Goal: Task Accomplishment & Management: Complete application form

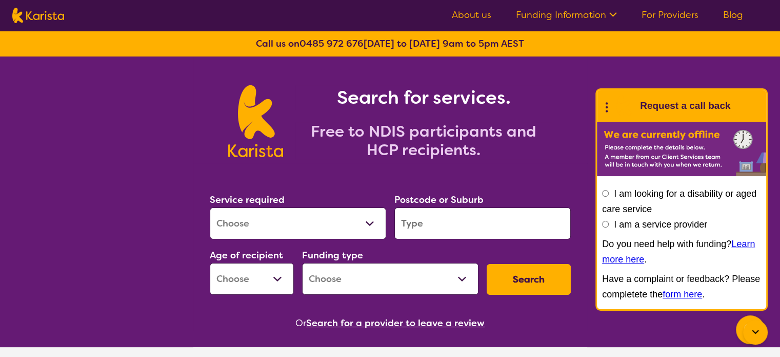
click at [603, 106] on icon at bounding box center [606, 106] width 13 height 16
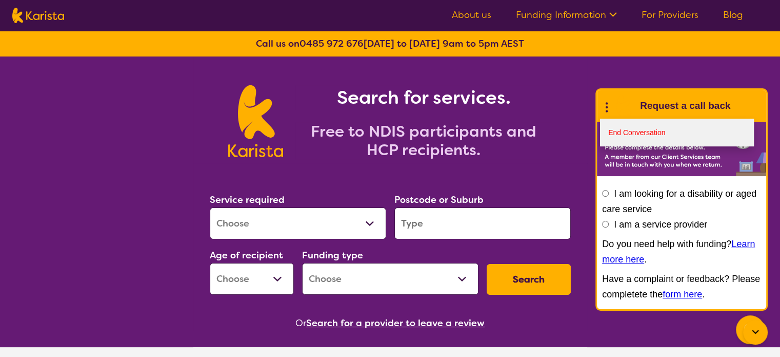
click at [628, 133] on link "End Conversation" at bounding box center [677, 133] width 154 height 28
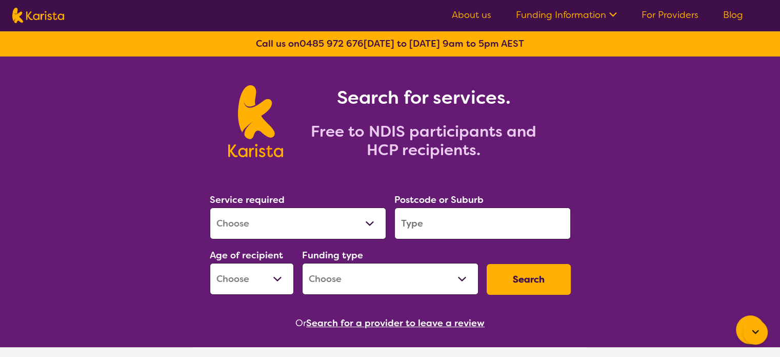
drag, startPoint x: 286, startPoint y: 223, endPoint x: 283, endPoint y: 215, distance: 8.1
click at [285, 222] on select "Allied Health Assistant Assessment ([MEDICAL_DATA] or [MEDICAL_DATA]) Behaviour…" at bounding box center [298, 223] width 176 height 32
select select "[MEDICAL_DATA]"
click at [210, 207] on select "Allied Health Assistant Assessment ([MEDICAL_DATA] or [MEDICAL_DATA]) Behaviour…" at bounding box center [298, 223] width 176 height 32
click at [447, 227] on input "search" at bounding box center [483, 223] width 176 height 32
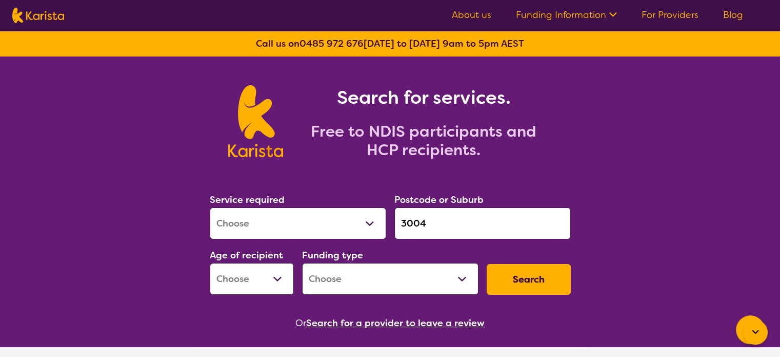
type input "3004"
click at [230, 256] on label "Age of recipient" at bounding box center [246, 255] width 73 height 12
click at [238, 280] on select "Early Childhood - 0 to 9 Child - 10 to 11 Adolescent - 12 to 17 Adult - 18 to 6…" at bounding box center [252, 279] width 84 height 32
select select "AD"
click at [210, 263] on select "Early Childhood - 0 to 9 Child - 10 to 11 Adolescent - 12 to 17 Adult - 18 to 6…" at bounding box center [252, 279] width 84 height 32
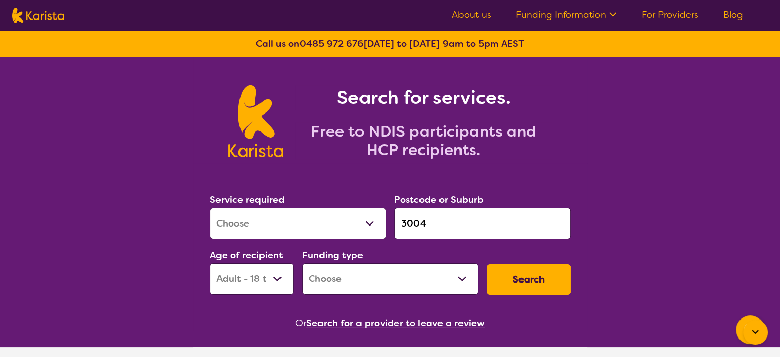
click at [349, 275] on select "Home Care Package (HCP) National Disability Insurance Scheme (NDIS) I don't know" at bounding box center [390, 279] width 176 height 32
select select "NDIS"
click at [302, 263] on select "Home Care Package (HCP) National Disability Insurance Scheme (NDIS) I don't know" at bounding box center [390, 279] width 176 height 32
click at [536, 278] on button "Search" at bounding box center [529, 279] width 84 height 31
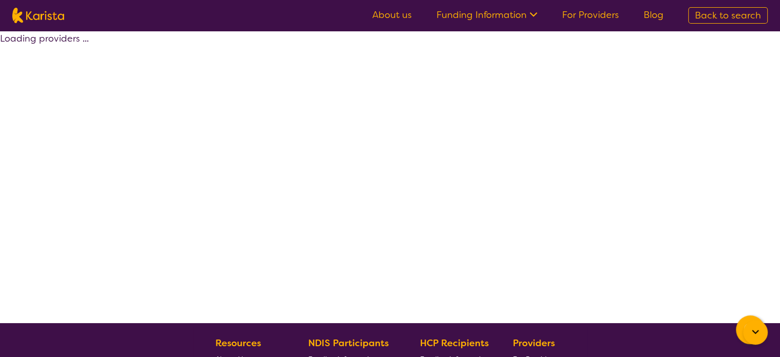
select select "by_score"
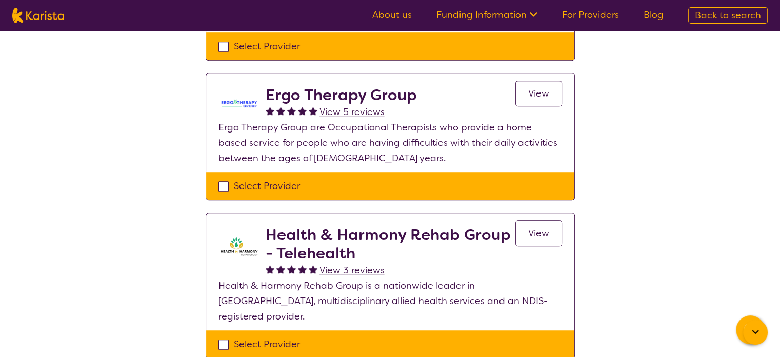
scroll to position [462, 0]
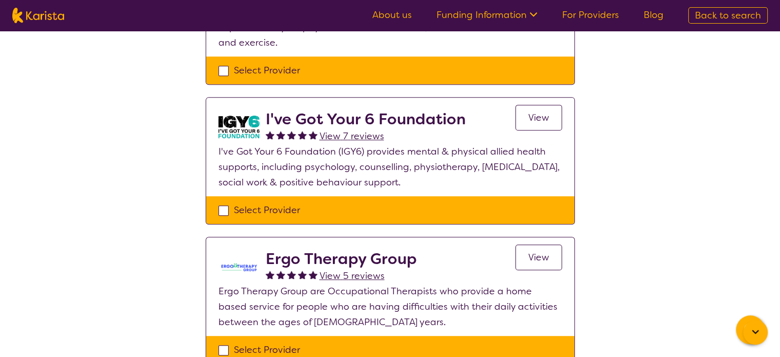
click at [259, 207] on div "Select Provider" at bounding box center [391, 209] width 344 height 15
checkbox input "true"
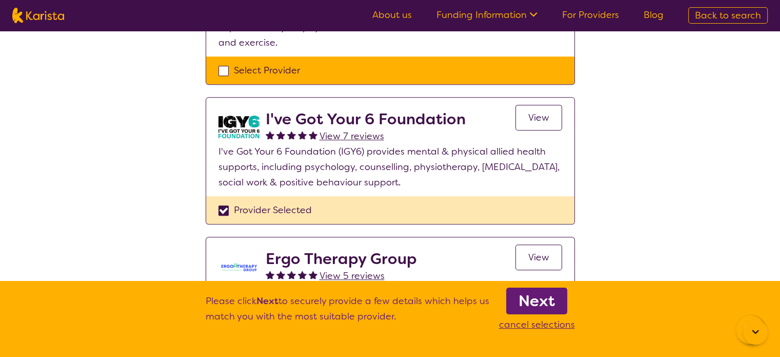
click at [537, 305] on b "Next" at bounding box center [537, 300] width 36 height 21
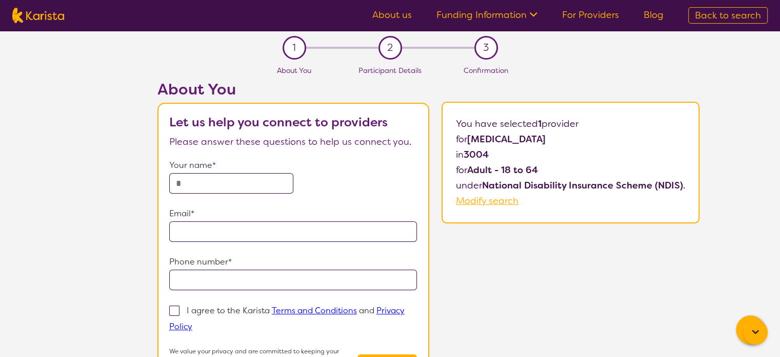
click at [220, 173] on input "text" at bounding box center [231, 183] width 124 height 21
type input "*********"
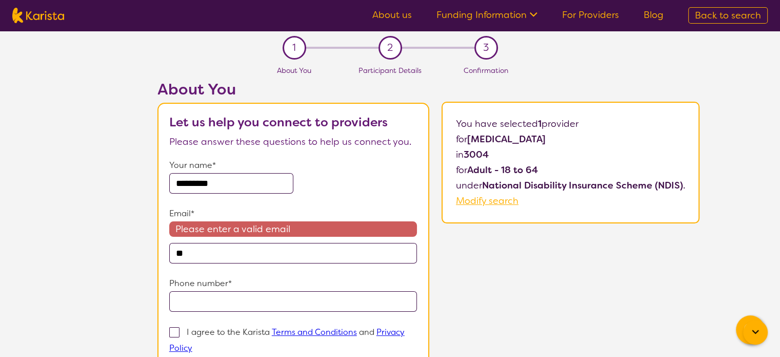
type input "*"
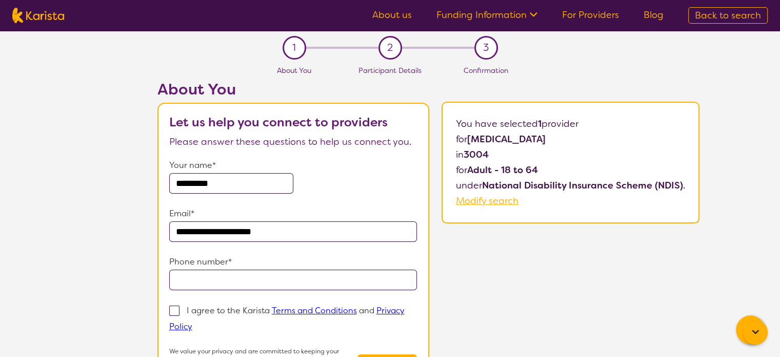
type input "**********"
click at [213, 305] on p "I agree to the Karista Terms and Conditions and Privacy Policy" at bounding box center [286, 318] width 235 height 27
click at [199, 322] on input "I agree to the Karista Terms and Conditions and Privacy Policy" at bounding box center [195, 325] width 7 height 7
checkbox input "true"
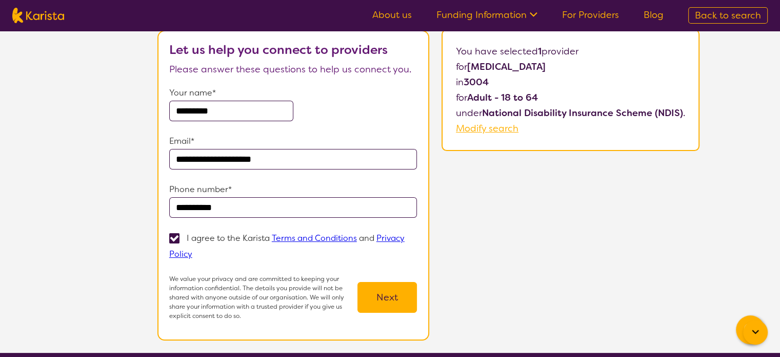
scroll to position [154, 0]
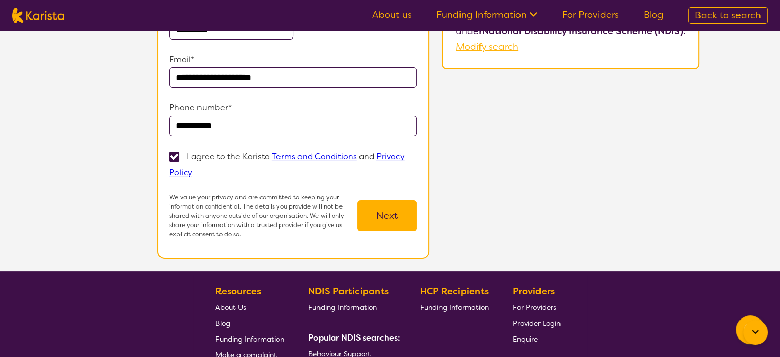
click at [394, 222] on button "Next" at bounding box center [388, 215] width 60 height 31
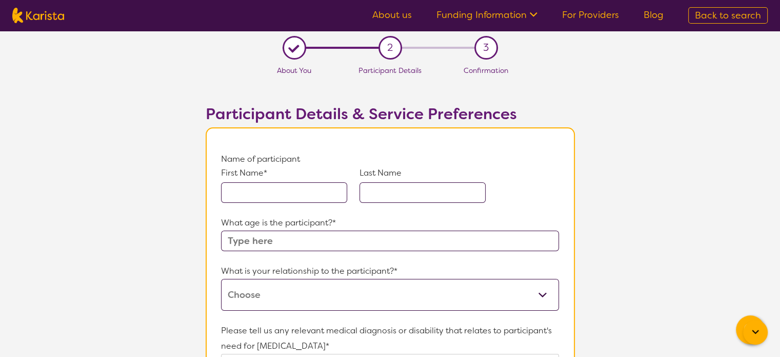
click at [285, 194] on input "text" at bounding box center [284, 192] width 126 height 21
type input "[PERSON_NAME]"
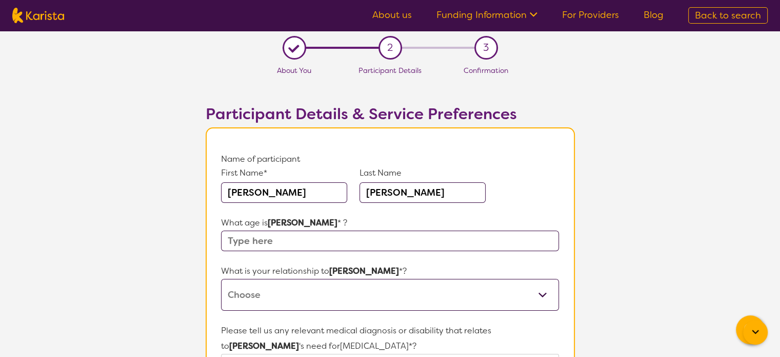
type input "[PERSON_NAME]"
click at [279, 234] on input "text" at bounding box center [390, 240] width 338 height 21
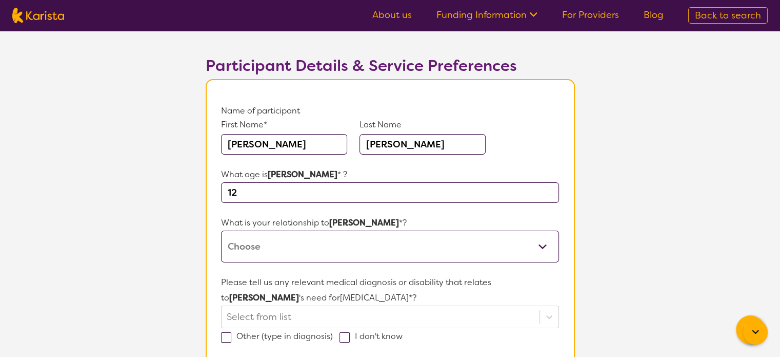
scroll to position [103, 0]
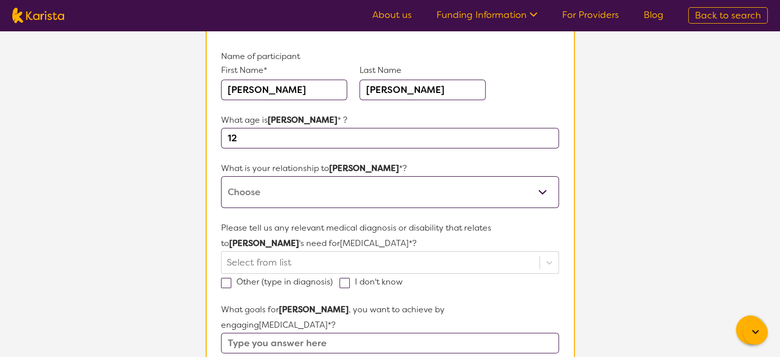
type input "12"
click at [275, 199] on select "This request is for myself I am their parent I am their child I am their spouse…" at bounding box center [390, 192] width 338 height 32
click at [293, 188] on select "This request is for myself I am their parent I am their child I am their spouse…" at bounding box center [390, 192] width 338 height 32
click at [221, 176] on select "This request is for myself I am their parent I am their child I am their spouse…" at bounding box center [390, 192] width 338 height 32
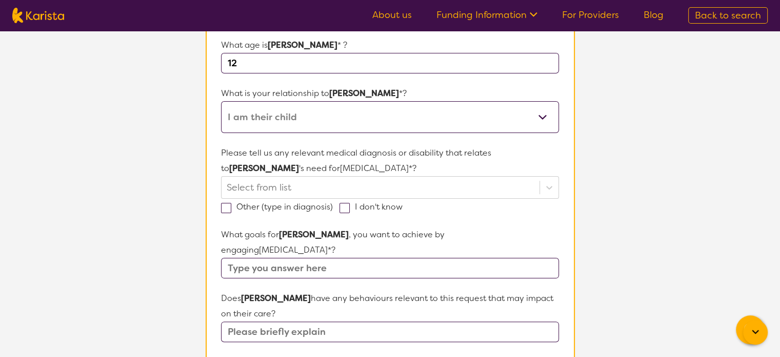
scroll to position [154, 0]
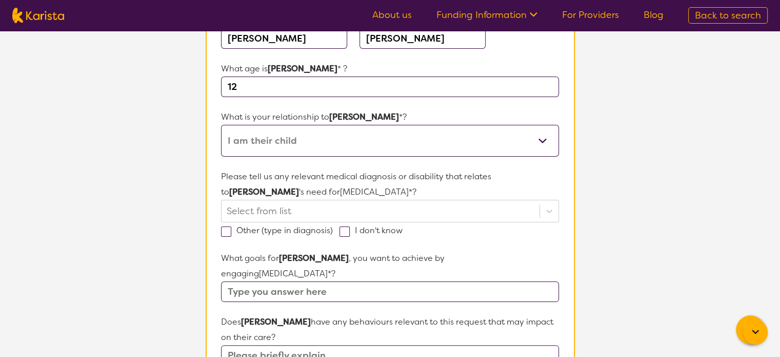
click at [280, 141] on select "This request is for myself I am their parent I am their child I am their spouse…" at bounding box center [390, 141] width 338 height 32
click at [295, 145] on select "This request is for myself I am their parent I am their child I am their spouse…" at bounding box center [390, 141] width 338 height 32
select select "I am their parent"
click at [221, 125] on select "This request is for myself I am their parent I am their child I am their spouse…" at bounding box center [390, 141] width 338 height 32
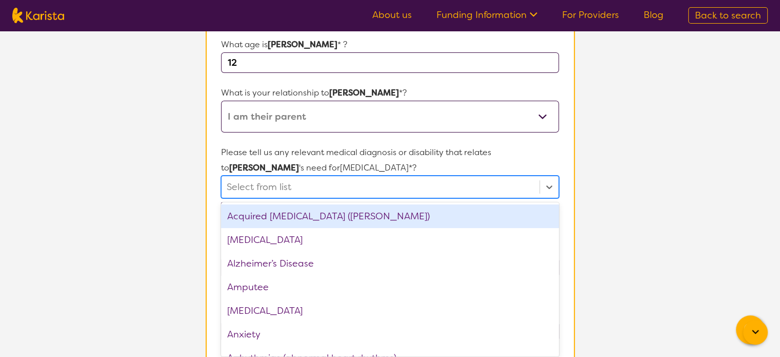
click at [287, 198] on div "option Acquired [MEDICAL_DATA] (ABI) focused, 1 of 75. 75 results available. Us…" at bounding box center [390, 186] width 338 height 23
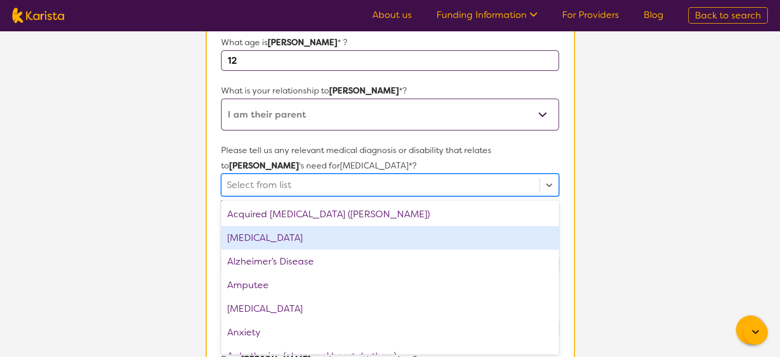
drag, startPoint x: 249, startPoint y: 239, endPoint x: 244, endPoint y: 262, distance: 24.0
click at [248, 240] on div "[MEDICAL_DATA]" at bounding box center [390, 238] width 338 height 24
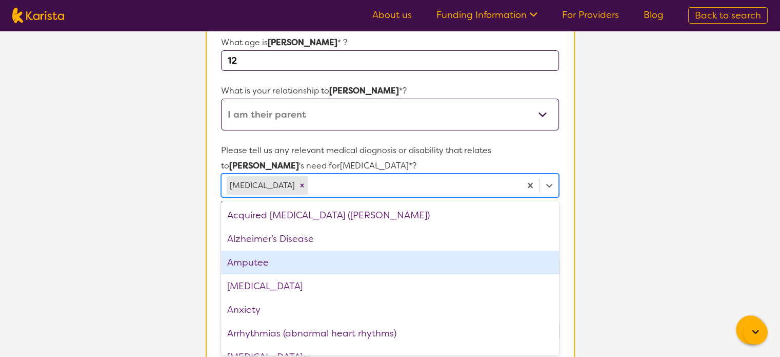
click at [249, 290] on div "[MEDICAL_DATA]" at bounding box center [390, 286] width 338 height 24
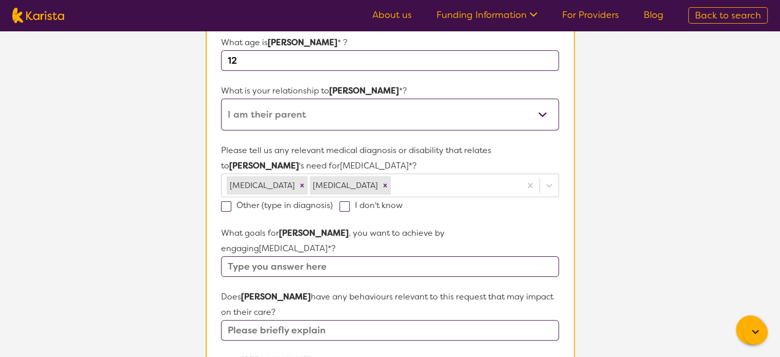
click at [646, 182] on section "L About You 2 Participant Details 3 Confirmation Participant Details & Service …" at bounding box center [390, 311] width 780 height 921
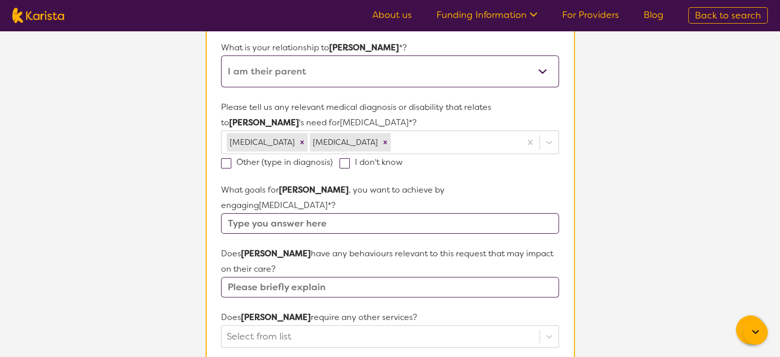
scroll to position [283, 0]
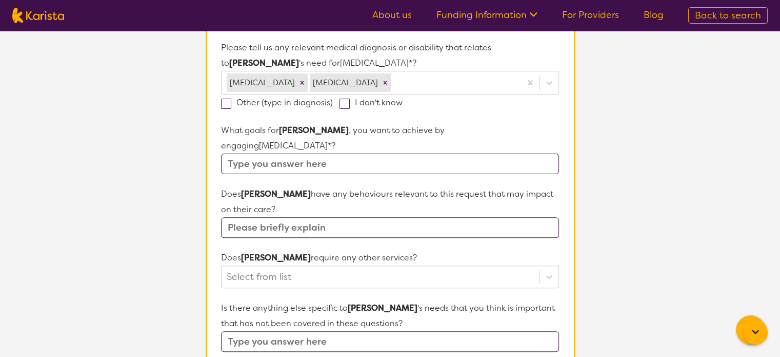
click at [278, 224] on form "Name of participant First Name* [PERSON_NAME] Last Name [PERSON_NAME] What age …" at bounding box center [390, 239] width 338 height 740
click at [282, 217] on input "text" at bounding box center [390, 227] width 338 height 21
type input "12"
click at [285, 153] on input "text" at bounding box center [390, 163] width 338 height 21
type input "12"
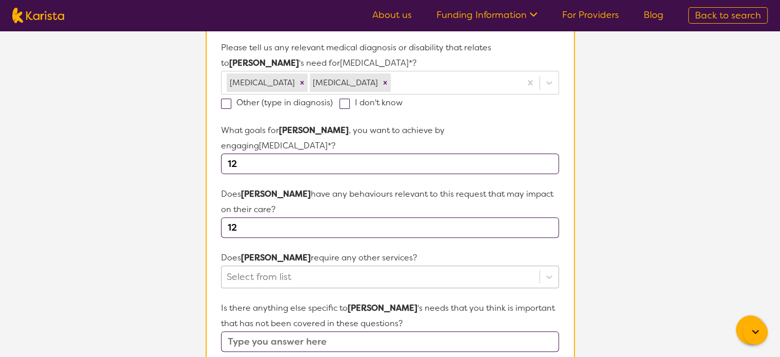
click at [275, 265] on div "Select from list" at bounding box center [390, 276] width 338 height 23
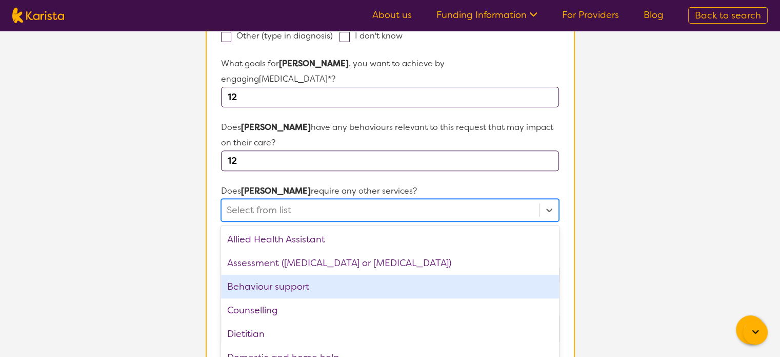
scroll to position [359, 0]
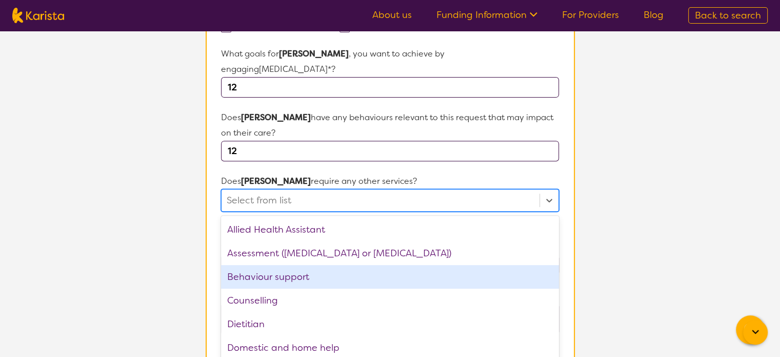
click at [280, 265] on div "Behaviour support" at bounding box center [390, 277] width 338 height 24
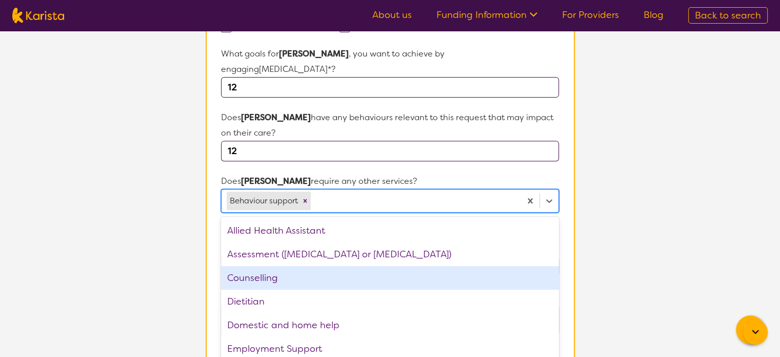
click at [281, 266] on div "Counselling" at bounding box center [390, 278] width 338 height 24
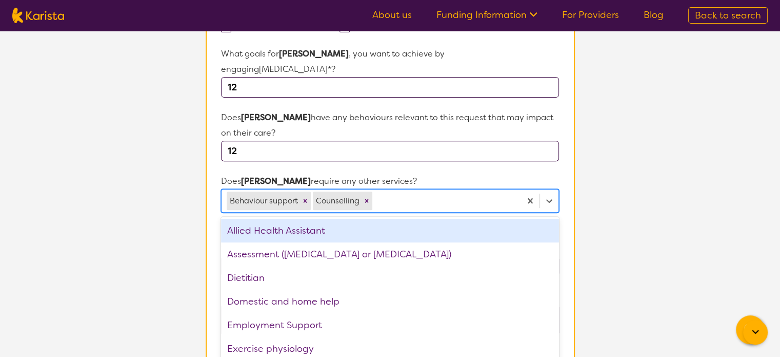
click at [697, 168] on section "L About You 2 Participant Details 3 Confirmation Participant Details & Service …" at bounding box center [390, 133] width 780 height 922
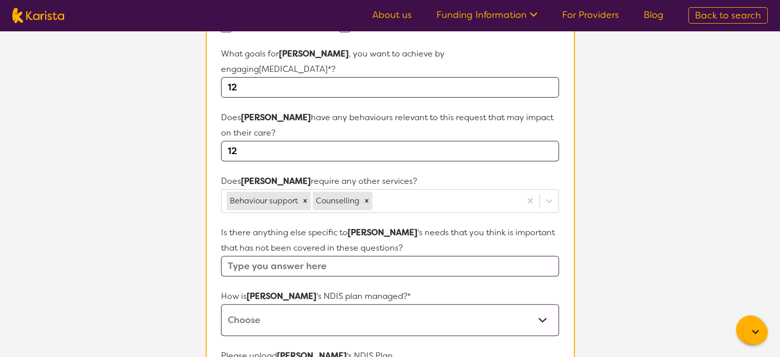
scroll to position [462, 0]
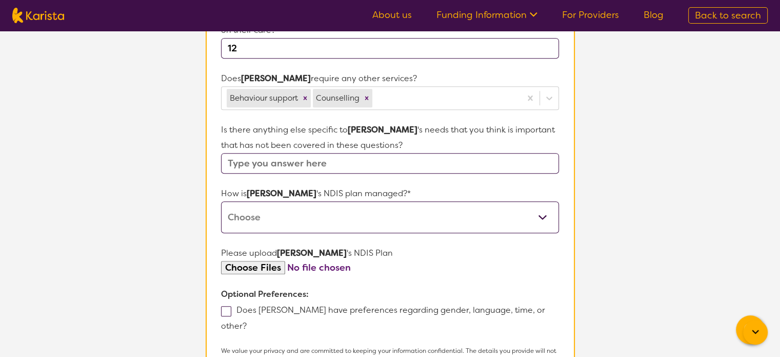
click at [281, 210] on select "Self-managed NDIS plan Managed by a registered plan management provider (not th…" at bounding box center [390, 217] width 338 height 32
select select "Self Managed"
click at [221, 201] on select "Self-managed NDIS plan Managed by a registered plan management provider (not th…" at bounding box center [390, 217] width 338 height 32
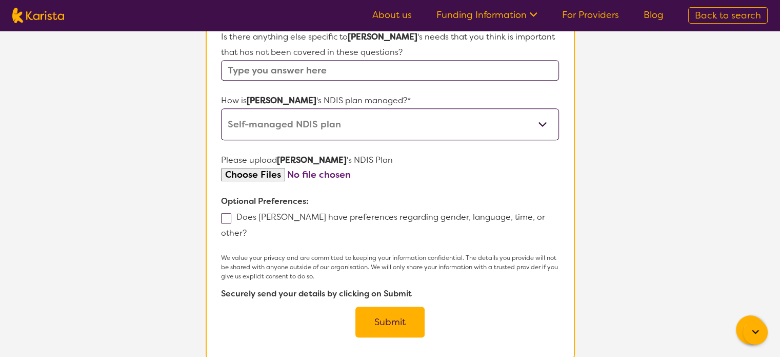
scroll to position [564, 0]
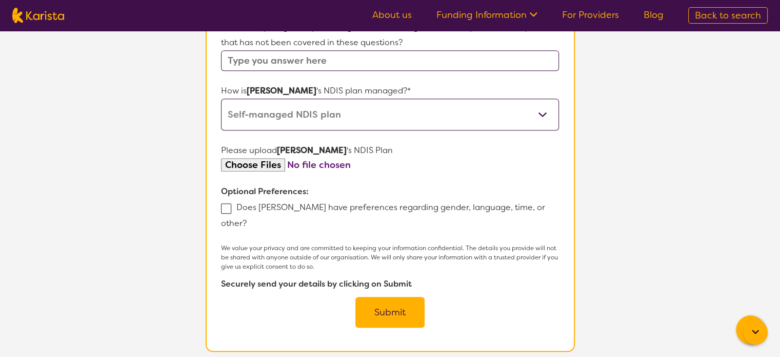
click at [381, 297] on button "Submit" at bounding box center [390, 312] width 69 height 31
